Goal: Navigation & Orientation: Find specific page/section

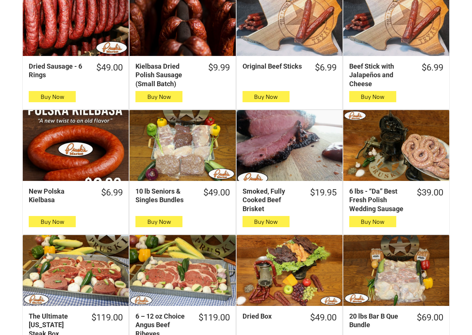
scroll to position [298, 0]
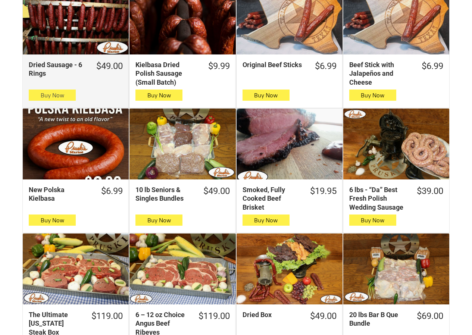
click at [32, 95] on button "Buy Now" at bounding box center [52, 94] width 47 height 11
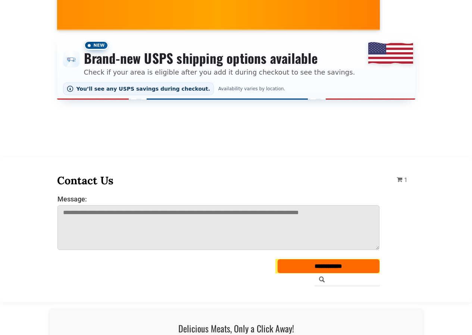
scroll to position [75, 0]
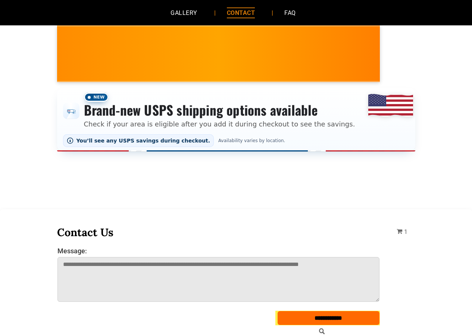
click at [216, 18] on link "CONTACT" at bounding box center [241, 13] width 50 height 20
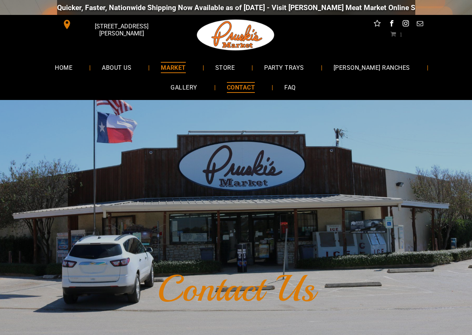
click at [152, 73] on link "MARKET" at bounding box center [173, 67] width 47 height 20
